Goal: Transaction & Acquisition: Purchase product/service

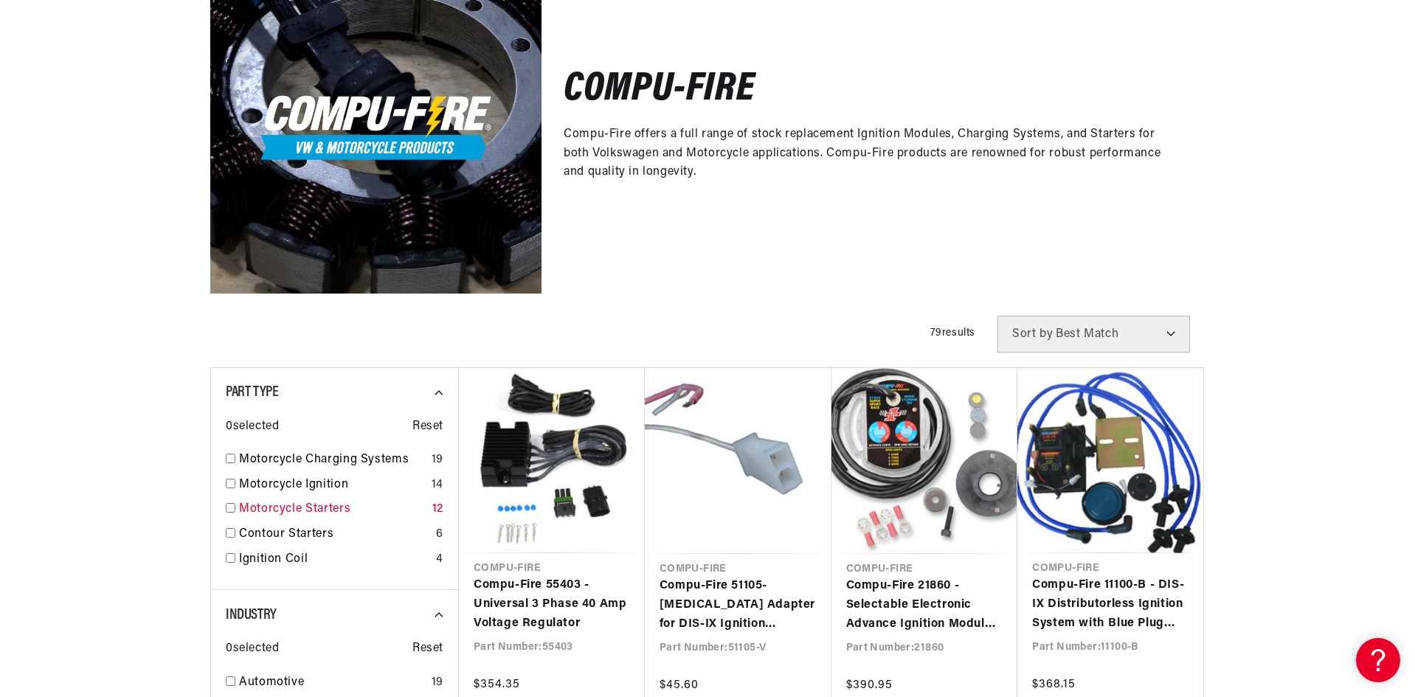
click at [230, 512] on div "Motorcycle Starters 12" at bounding box center [335, 512] width 218 height 25
checkbox input "true"
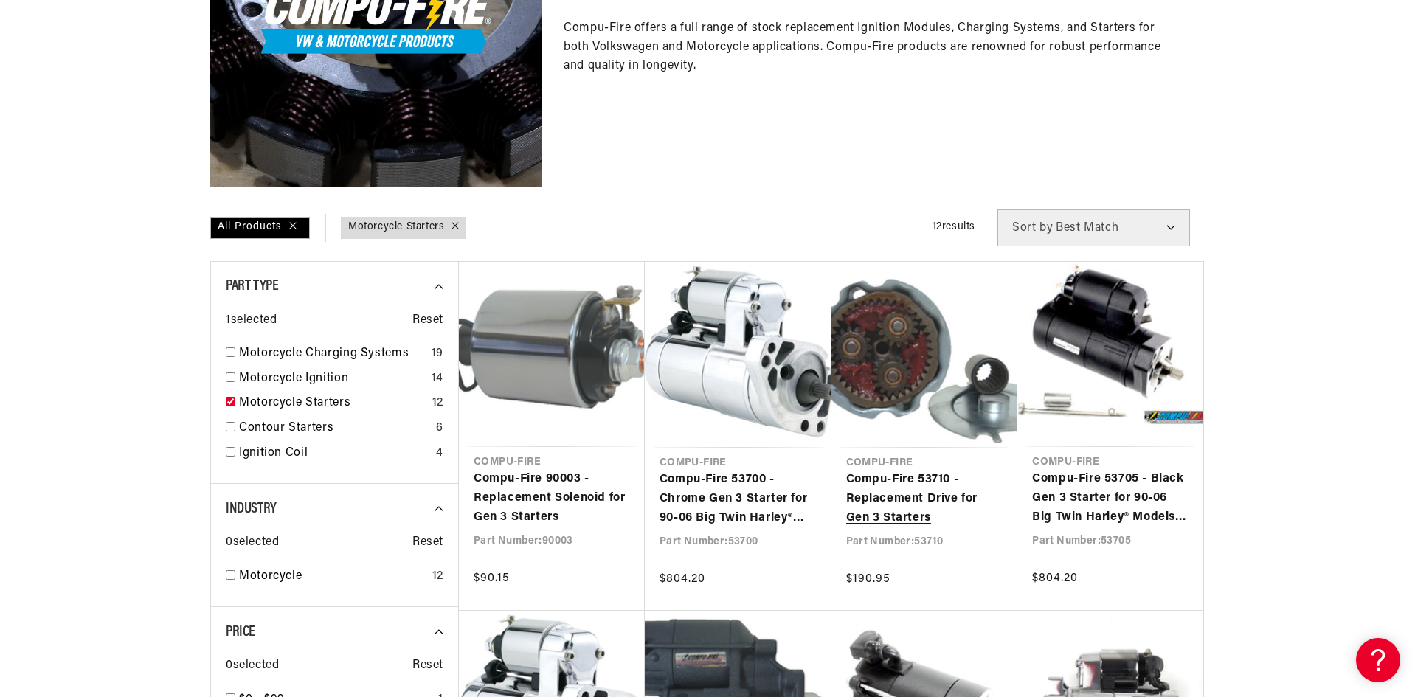
scroll to position [443, 0]
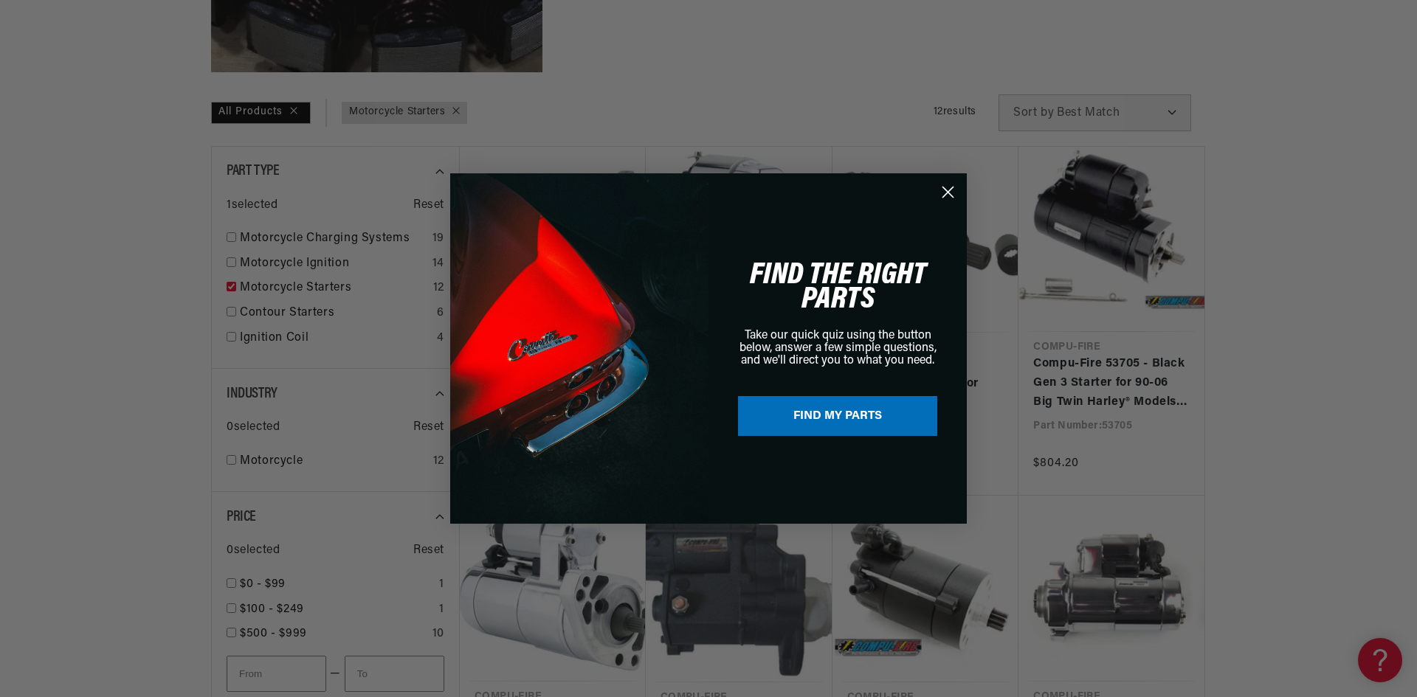
click at [945, 190] on icon "Close dialog" at bounding box center [948, 192] width 10 height 10
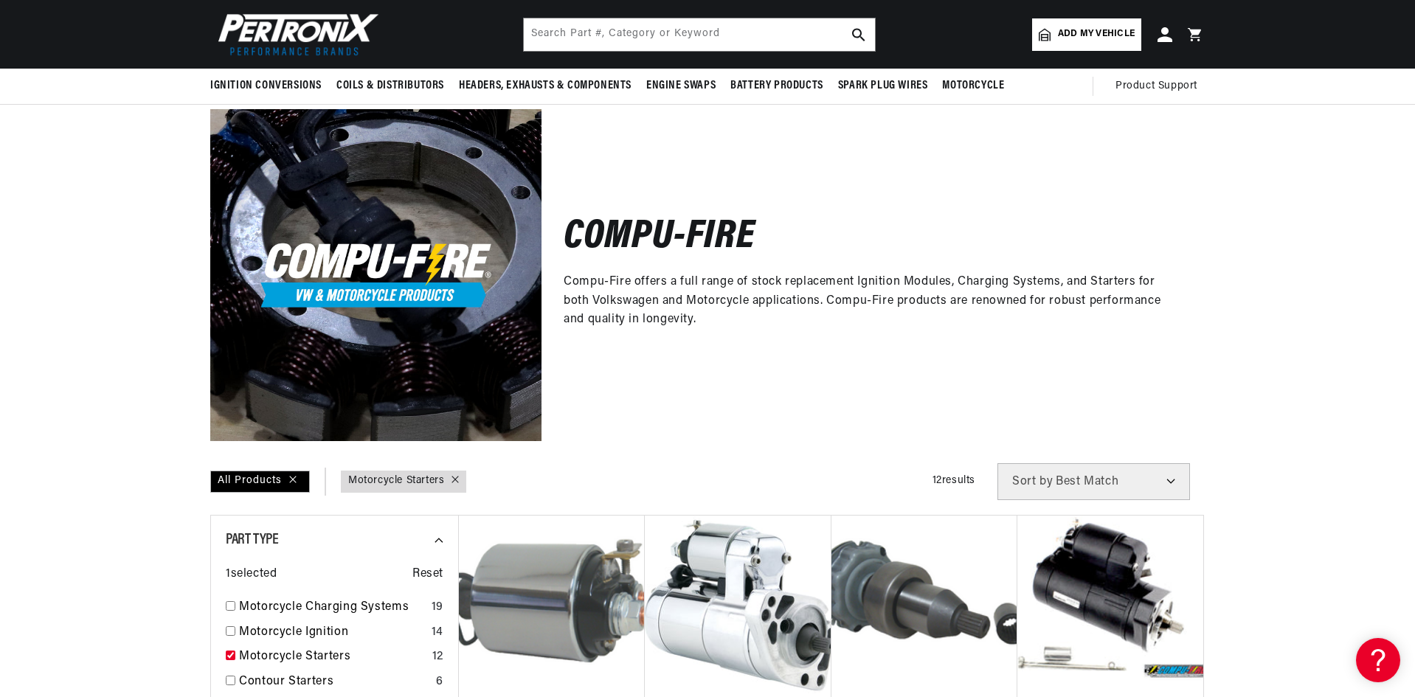
scroll to position [0, 0]
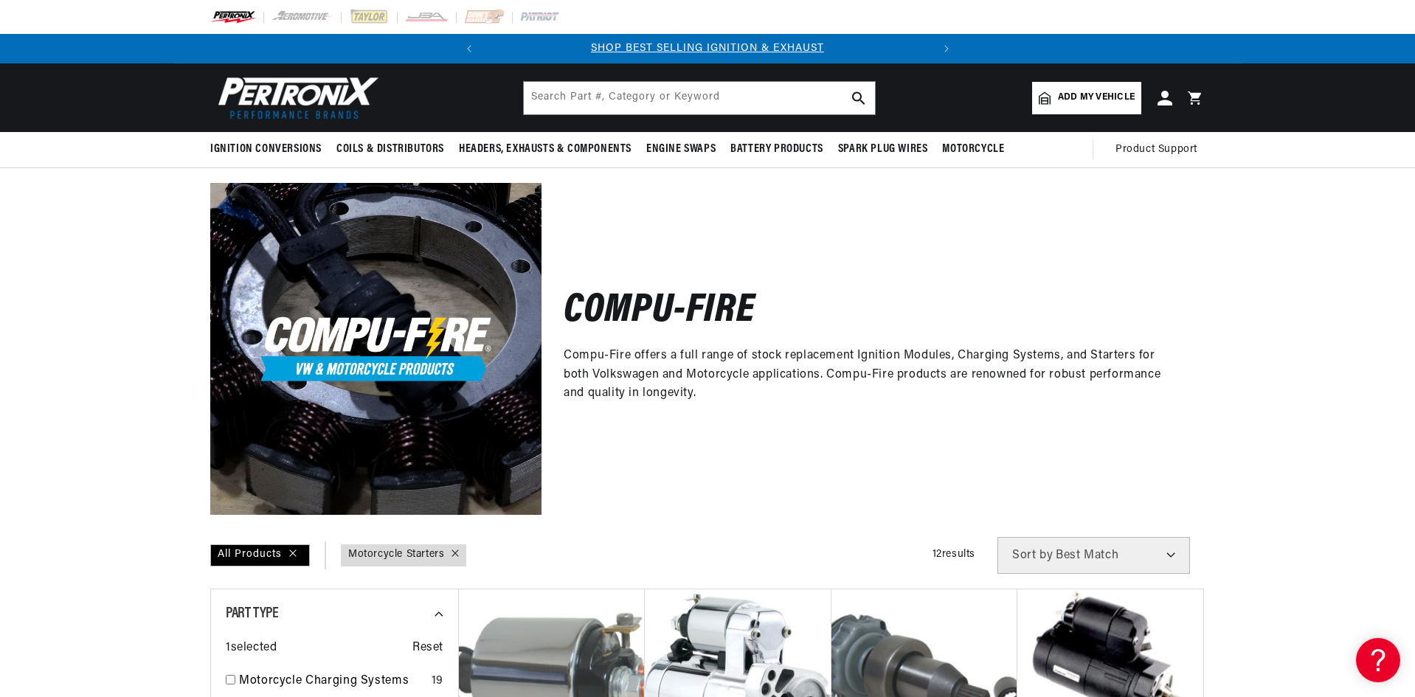
click at [761, 411] on div "Compu-Fire Compu-Fire offers a full range of stock replacement Ignition Modules…" at bounding box center [873, 348] width 663 height 331
